Goal: Task Accomplishment & Management: Use online tool/utility

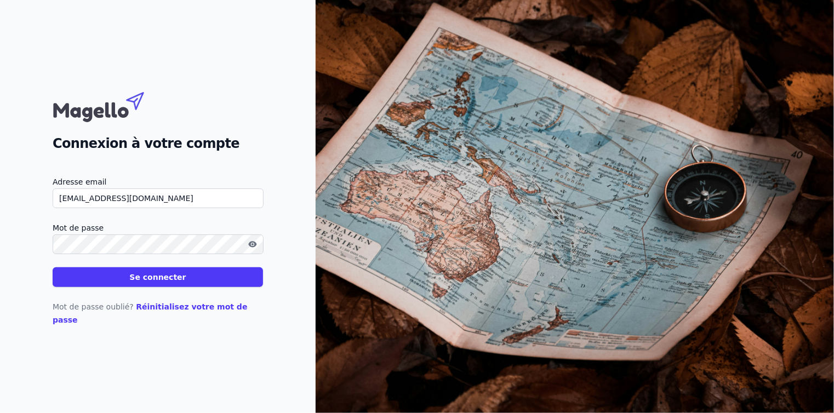
type input "[EMAIL_ADDRESS][DOMAIN_NAME]"
click at [144, 271] on form "Adresse email [EMAIL_ADDRESS][DOMAIN_NAME] Mot de passe Se connecter" at bounding box center [158, 231] width 210 height 112
click at [121, 287] on button "Se connecter" at bounding box center [158, 278] width 210 height 20
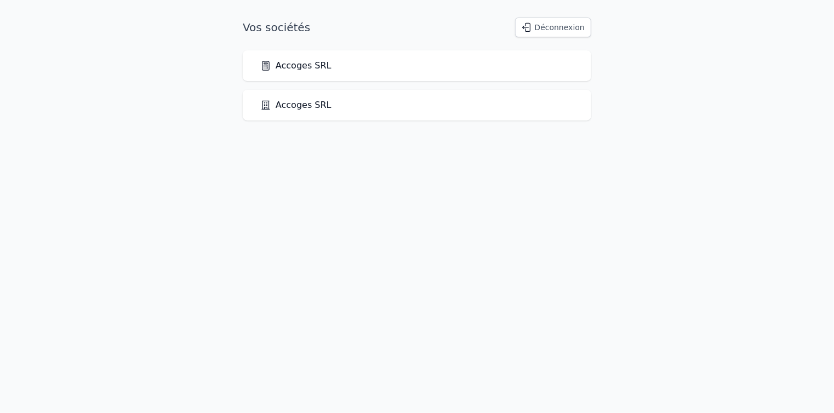
click at [307, 70] on link "Accoges SRL" at bounding box center [295, 65] width 71 height 13
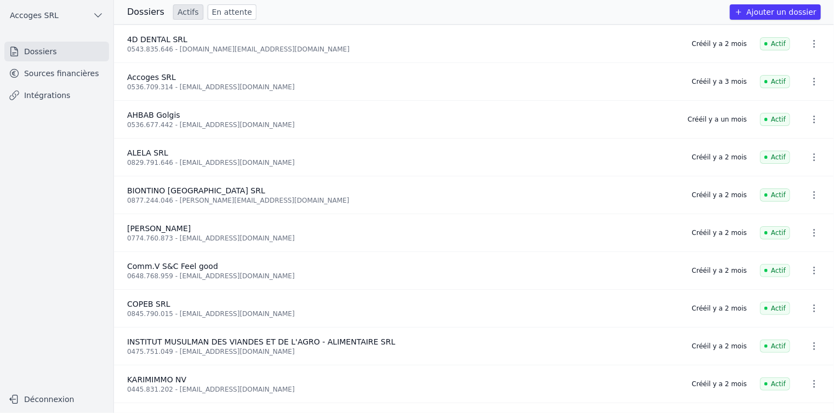
click at [47, 76] on link "Sources financières" at bounding box center [56, 74] width 105 height 20
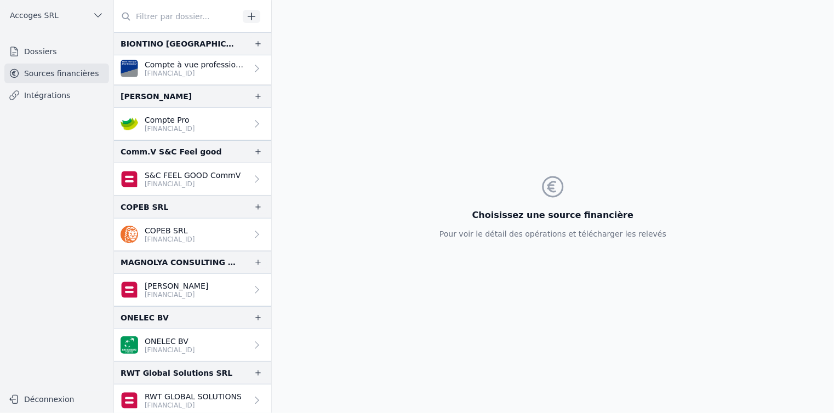
scroll to position [243, 0]
click at [189, 285] on p "[PERSON_NAME]" at bounding box center [177, 285] width 64 height 11
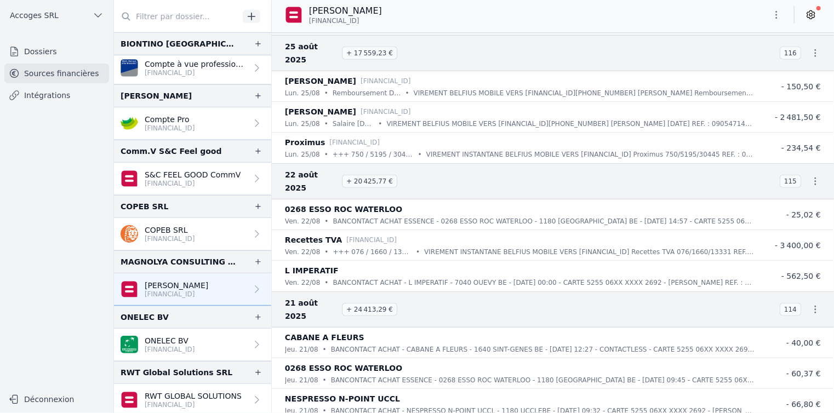
scroll to position [2522, 0]
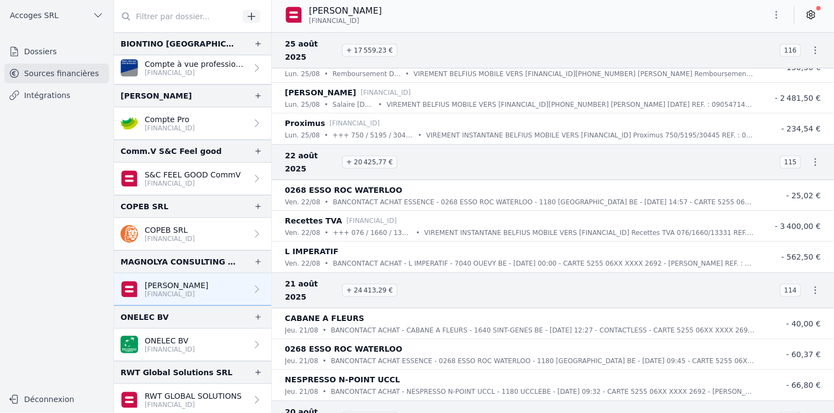
click at [810, 12] on icon at bounding box center [811, 15] width 8 height 8
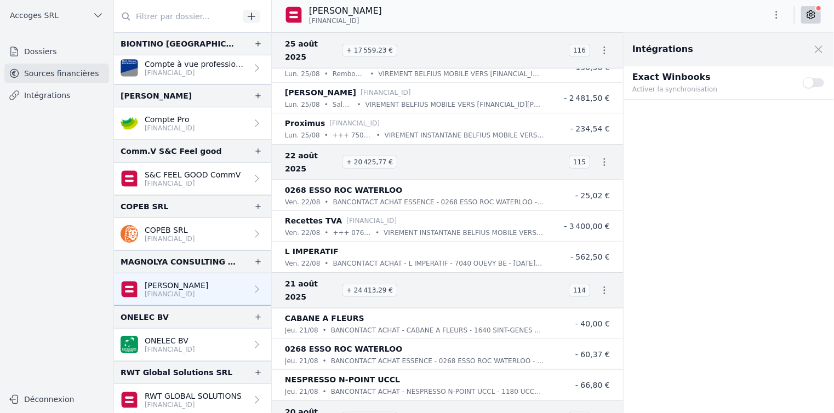
click at [815, 83] on button "Use setting" at bounding box center [815, 82] width 22 height 11
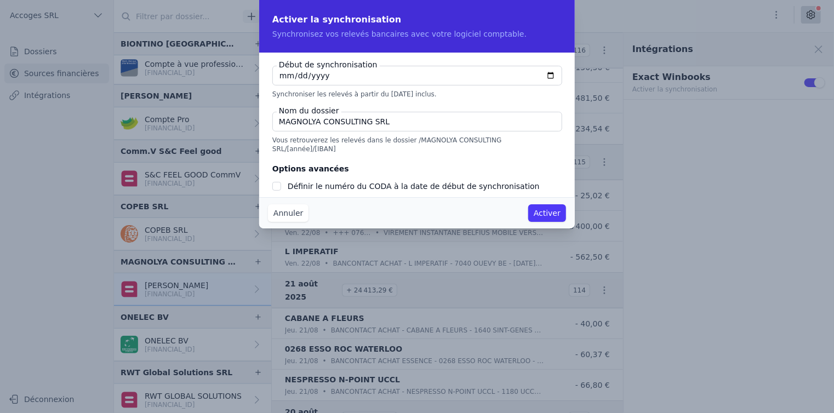
type input "[DATE]"
checkbox input "false"
type input "[DATE]"
drag, startPoint x: 408, startPoint y: 120, endPoint x: 274, endPoint y: 122, distance: 134.3
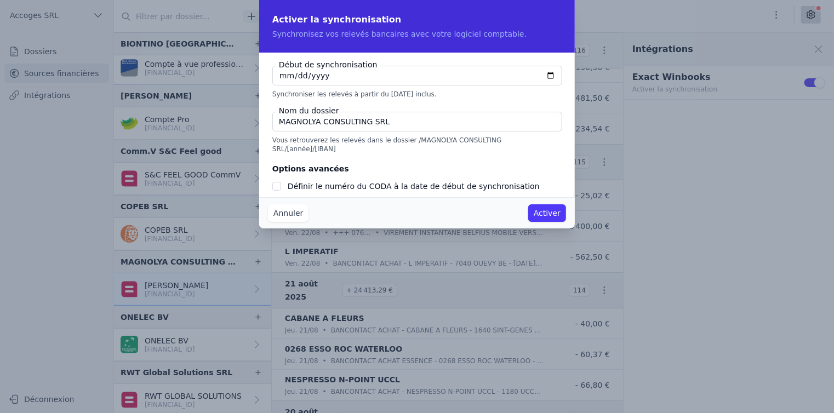
click at [274, 122] on input "MAGNOLYA CONSULTING SRL" at bounding box center [417, 122] width 290 height 20
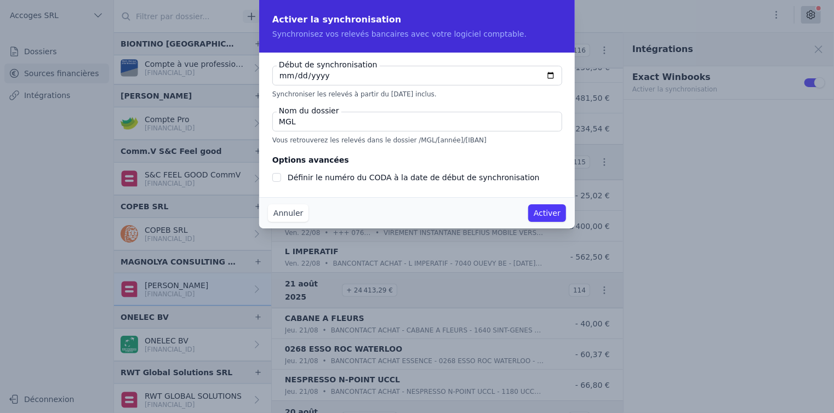
type input "MGL"
click at [536, 213] on button "Activer" at bounding box center [547, 213] width 38 height 18
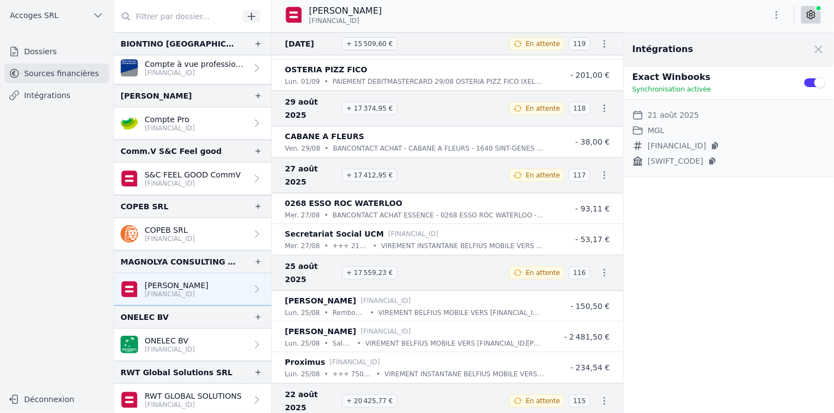
scroll to position [2193, 0]
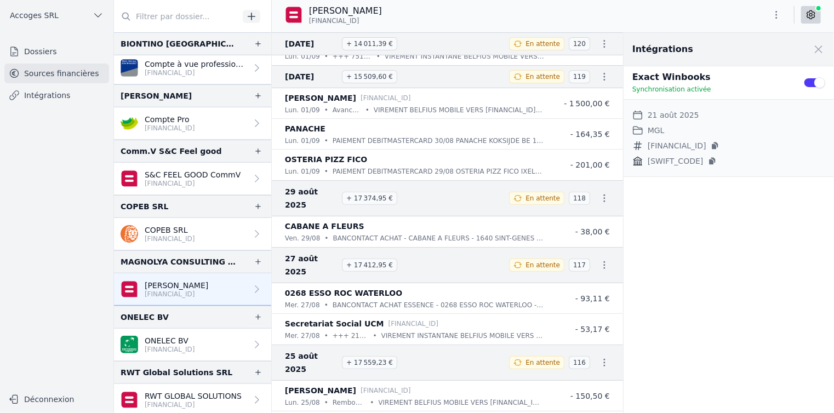
click at [57, 95] on link "Intégrations" at bounding box center [56, 96] width 105 height 20
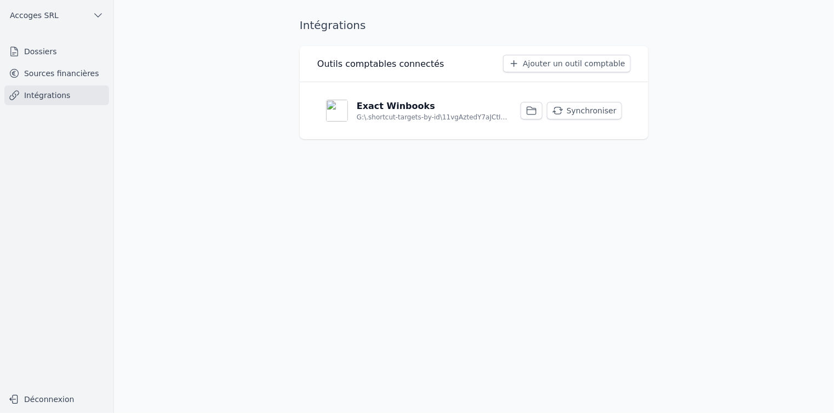
click at [581, 113] on button "Synchroniser" at bounding box center [584, 111] width 75 height 18
click at [60, 71] on link "Sources financières" at bounding box center [56, 74] width 105 height 20
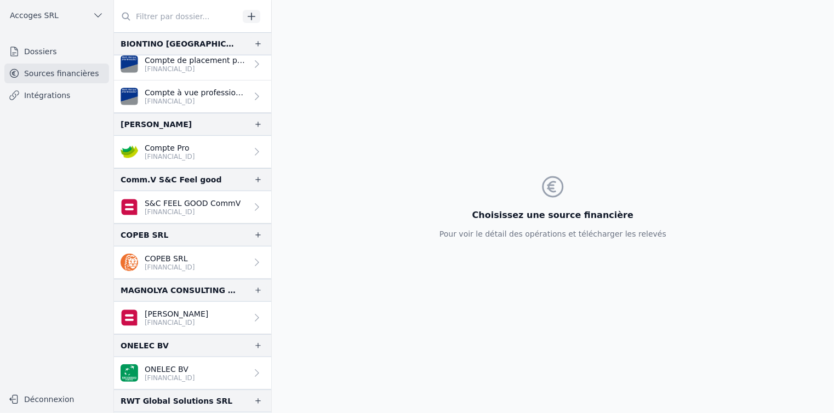
scroll to position [219, 0]
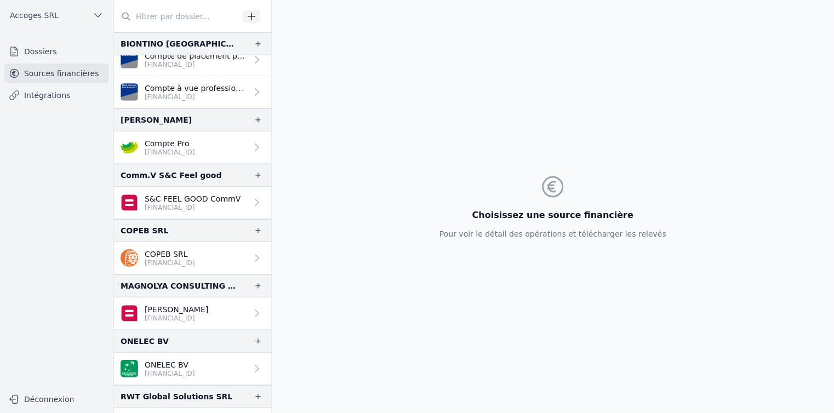
click at [196, 306] on p "[PERSON_NAME]" at bounding box center [177, 309] width 64 height 11
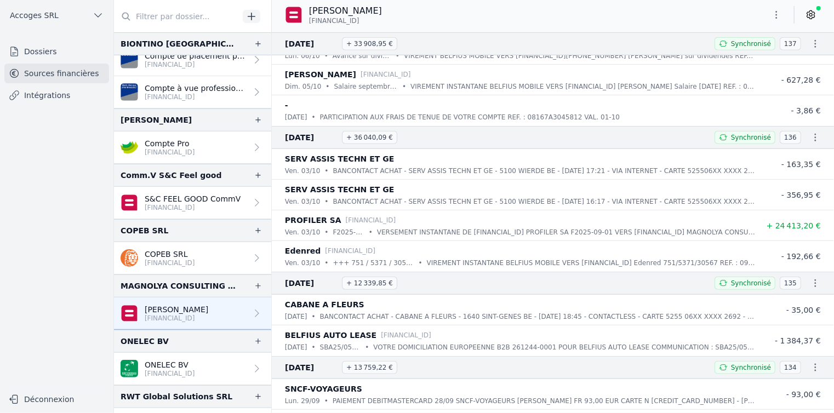
scroll to position [493, 0]
